Goal: Task Accomplishment & Management: Use online tool/utility

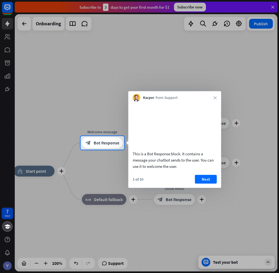
click at [215, 95] on div "Kacper from Support close" at bounding box center [174, 96] width 93 height 10
click at [215, 99] on icon "close" at bounding box center [214, 97] width 3 height 3
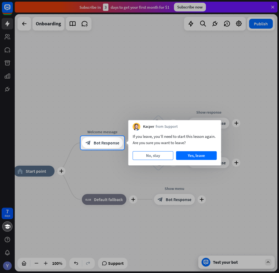
click at [160, 152] on button "No, stay" at bounding box center [152, 155] width 41 height 9
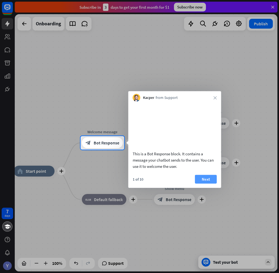
click at [205, 183] on button "Next" at bounding box center [206, 179] width 22 height 9
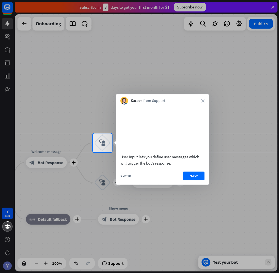
click at [197, 180] on button "Next" at bounding box center [193, 175] width 22 height 9
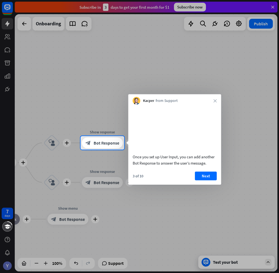
click at [195, 180] on button "Next" at bounding box center [206, 175] width 22 height 9
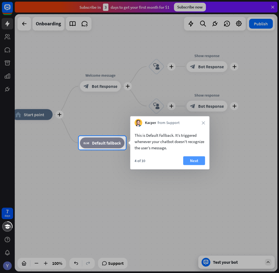
click at [190, 164] on button "Next" at bounding box center [194, 160] width 22 height 9
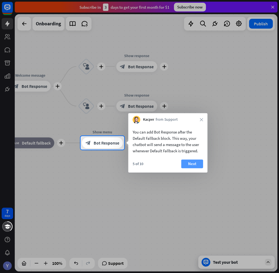
click at [191, 161] on button "Next" at bounding box center [192, 163] width 22 height 9
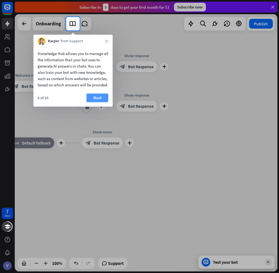
click at [97, 102] on button "Next" at bounding box center [97, 97] width 22 height 9
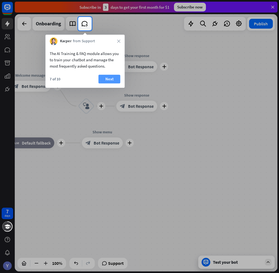
click at [110, 75] on button "Next" at bounding box center [109, 79] width 22 height 9
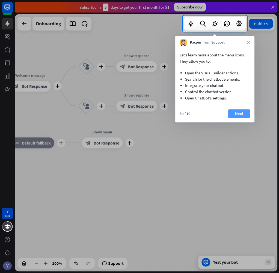
click at [245, 114] on button "Next" at bounding box center [239, 113] width 22 height 9
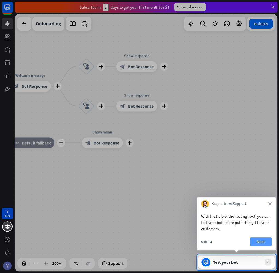
click at [259, 237] on button "Next" at bounding box center [260, 241] width 22 height 9
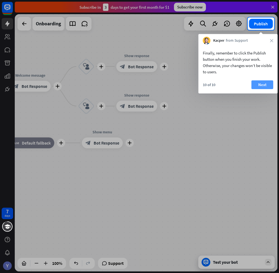
click at [263, 83] on button "Next" at bounding box center [262, 84] width 22 height 9
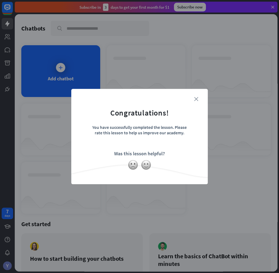
click at [197, 98] on icon "close" at bounding box center [196, 99] width 4 height 4
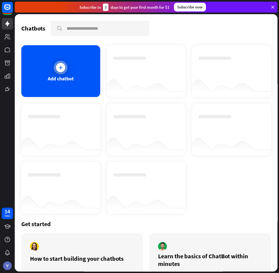
click at [58, 91] on div "Add chatbot" at bounding box center [60, 71] width 79 height 52
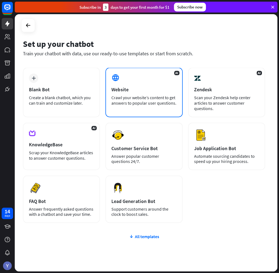
click at [154, 87] on div "Website" at bounding box center [143, 89] width 65 height 6
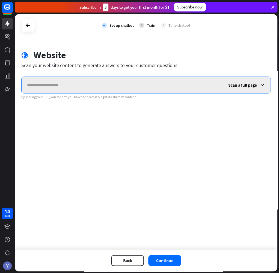
click at [71, 79] on input "text" at bounding box center [122, 85] width 201 height 16
paste input "**********"
click at [32, 87] on input "**********" at bounding box center [122, 85] width 201 height 16
type input "**********"
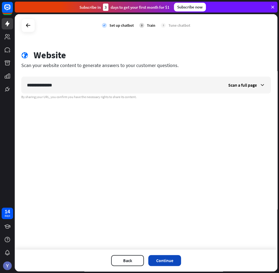
click at [165, 261] on button "Continue" at bounding box center [164, 260] width 33 height 11
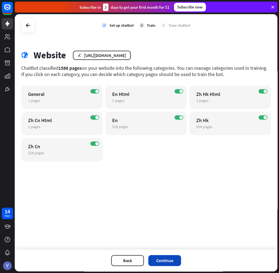
click at [171, 259] on button "Continue" at bounding box center [164, 260] width 33 height 11
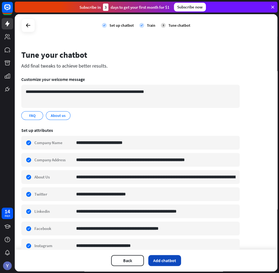
click at [177, 259] on button "Add chatbot" at bounding box center [164, 260] width 33 height 11
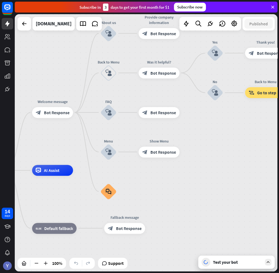
drag, startPoint x: 150, startPoint y: 128, endPoint x: 70, endPoint y: 149, distance: 82.8
click at [70, 149] on div "home_2 Start point Welcome message block_bot_response Bot Response About us blo…" at bounding box center [146, 142] width 262 height 257
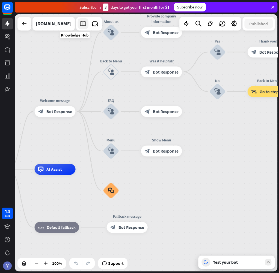
click at [79, 26] on icon at bounding box center [82, 23] width 7 height 7
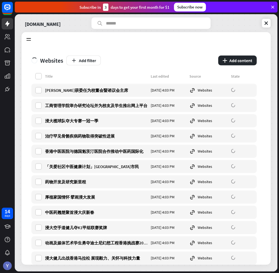
scroll to position [1254, 0]
